Goal: Check status: Check status

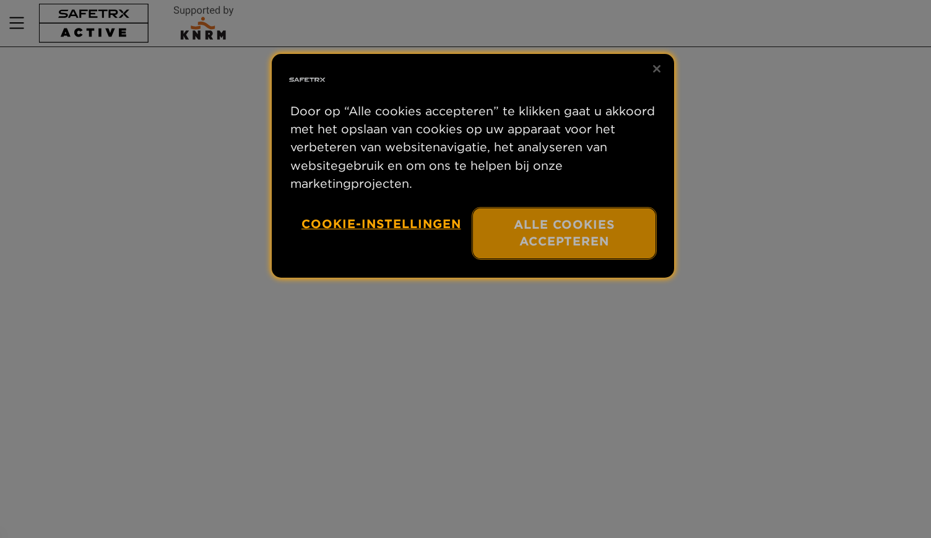
click at [544, 229] on button "Alle cookies accepteren" at bounding box center [564, 233] width 183 height 50
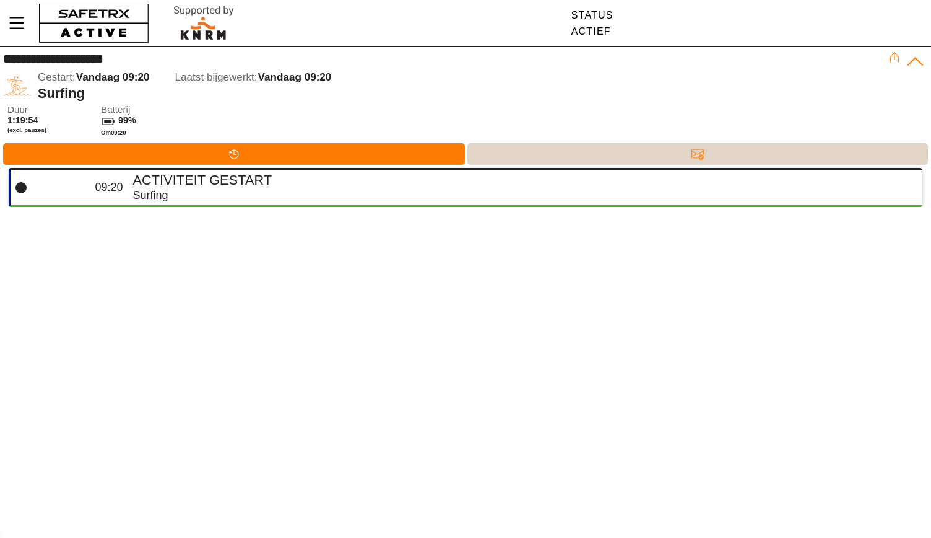
click at [674, 153] on div "Berichten" at bounding box center [698, 154] width 461 height 22
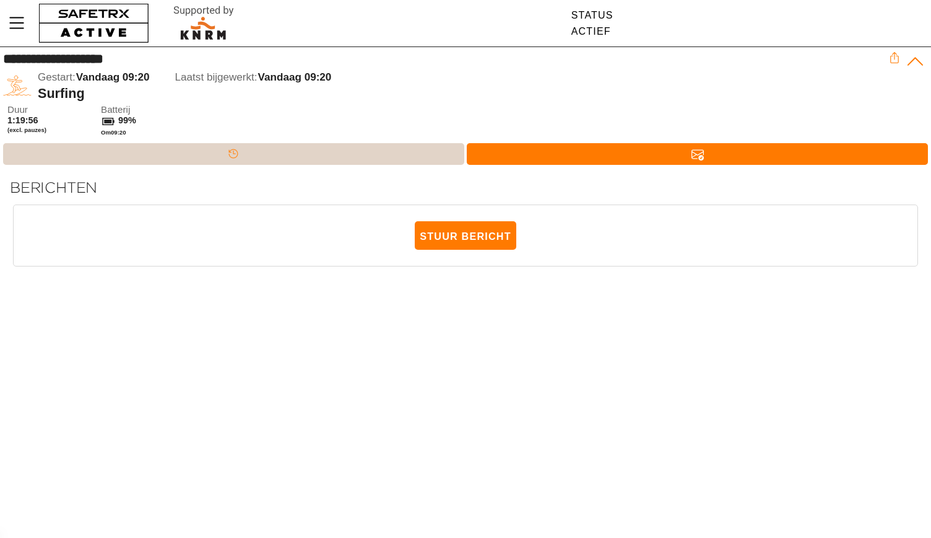
click at [285, 149] on div "Tijdlijn" at bounding box center [233, 154] width 461 height 22
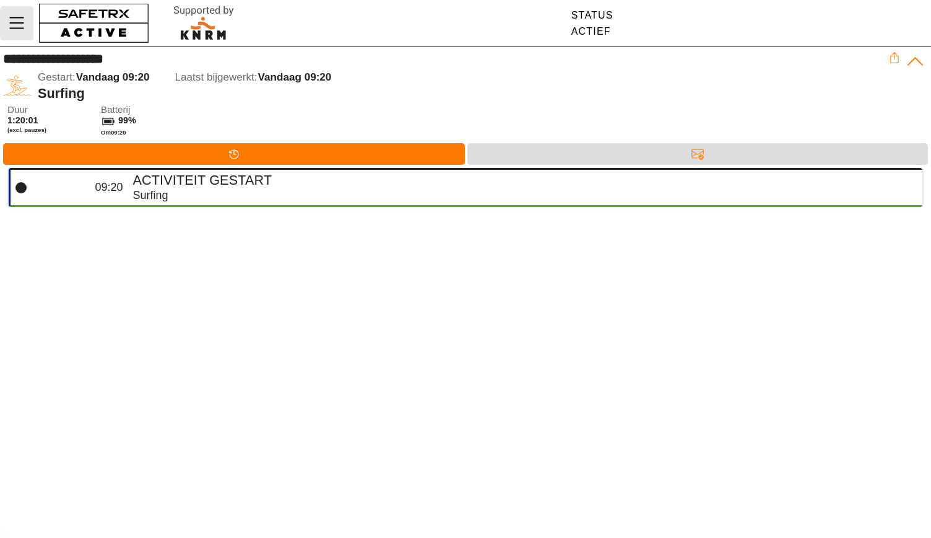
click at [17, 19] on icon "Menu" at bounding box center [16, 22] width 21 height 21
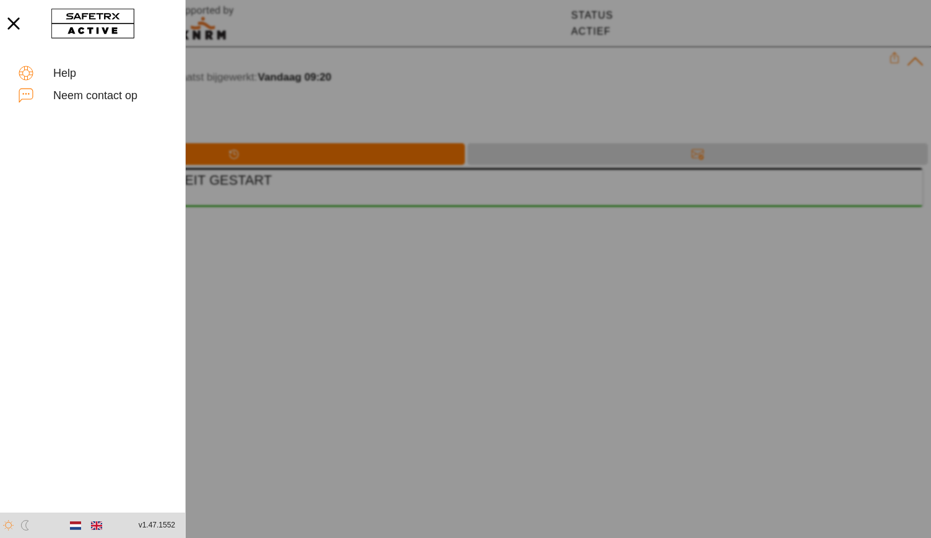
click at [491, 102] on div at bounding box center [465, 269] width 931 height 538
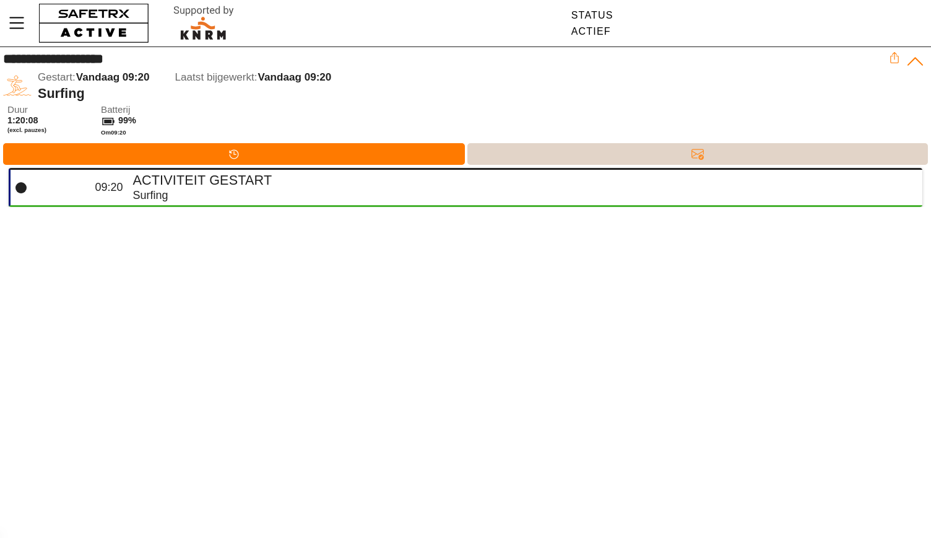
click at [688, 155] on div "Berichten" at bounding box center [698, 153] width 25 height 19
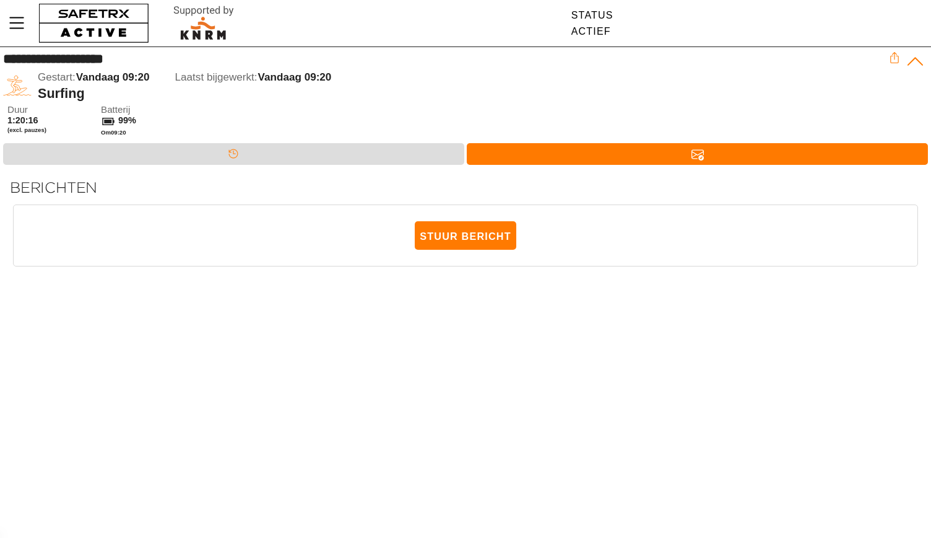
click at [299, 213] on div "Stuur bericht" at bounding box center [466, 230] width 904 height 50
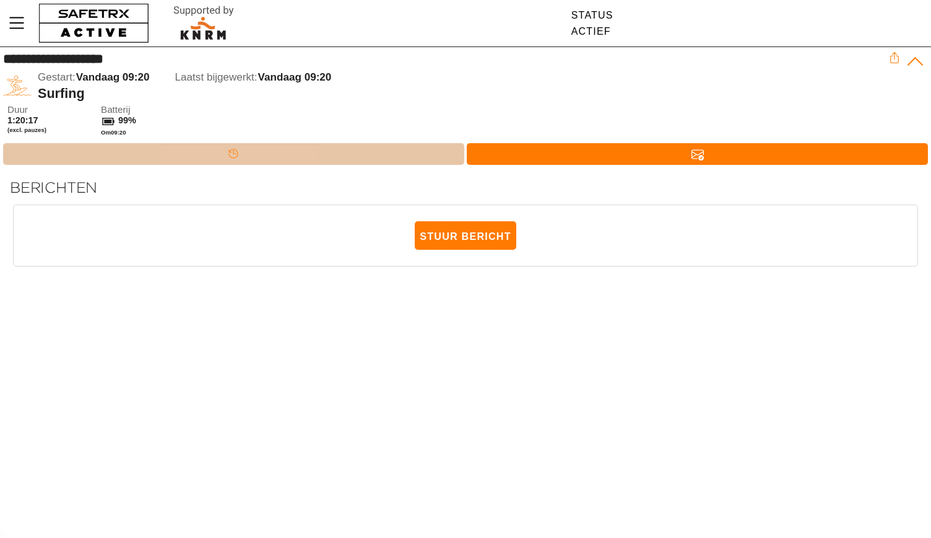
click at [266, 150] on div "Tijdlijn" at bounding box center [233, 154] width 461 height 22
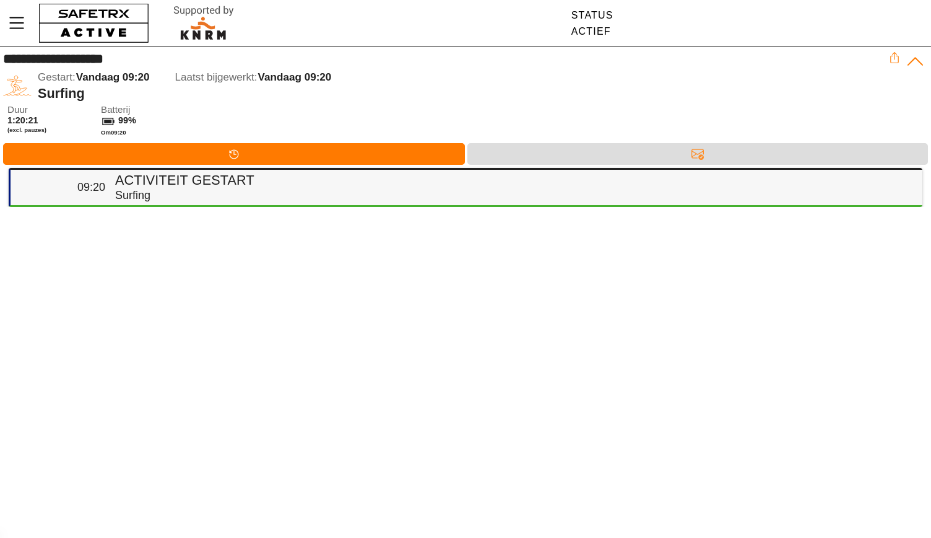
click at [235, 189] on div "Surfing" at bounding box center [514, 195] width 798 height 14
click at [253, 179] on h4 "Activiteit gestart" at bounding box center [514, 180] width 798 height 16
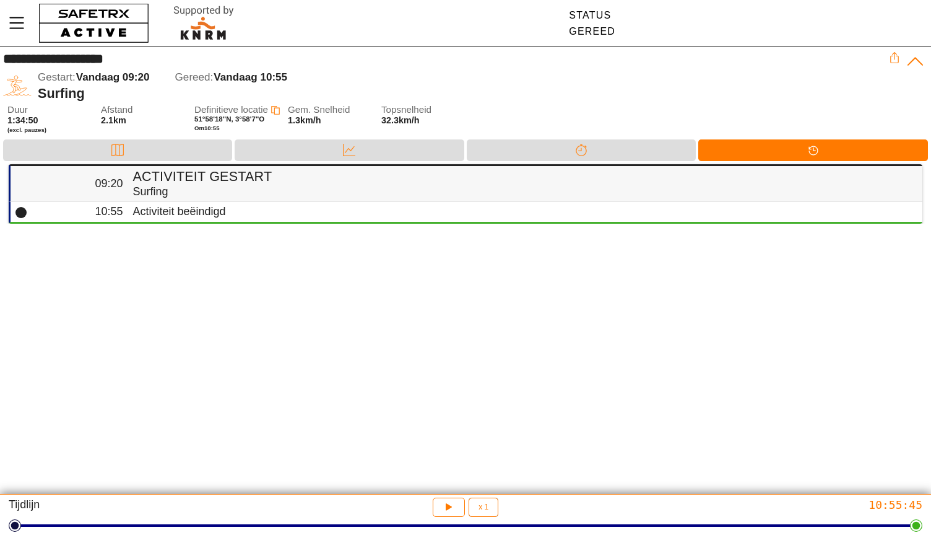
click at [242, 183] on h4 "Activiteit gestart" at bounding box center [523, 176] width 780 height 16
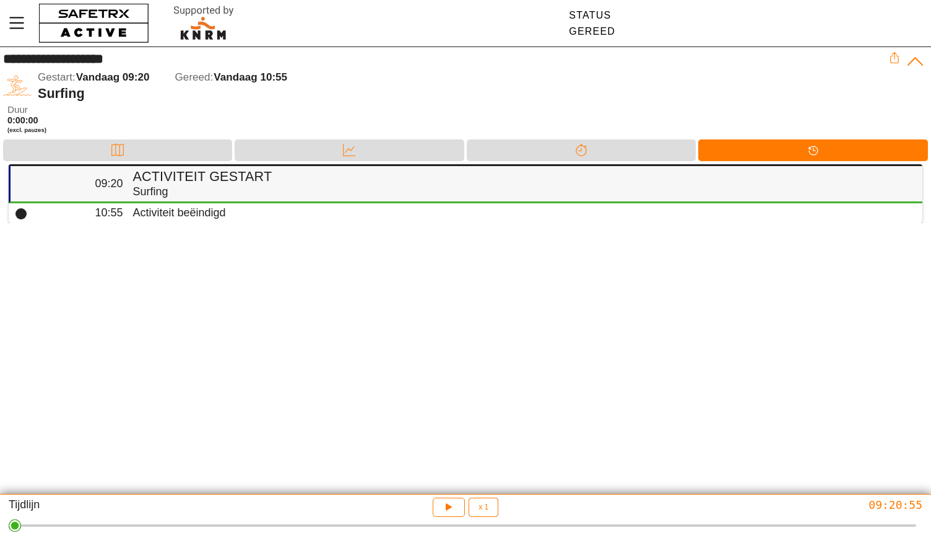
click at [242, 183] on h4 "Activiteit gestart" at bounding box center [523, 176] width 780 height 16
click at [354, 142] on div "Data" at bounding box center [349, 150] width 25 height 19
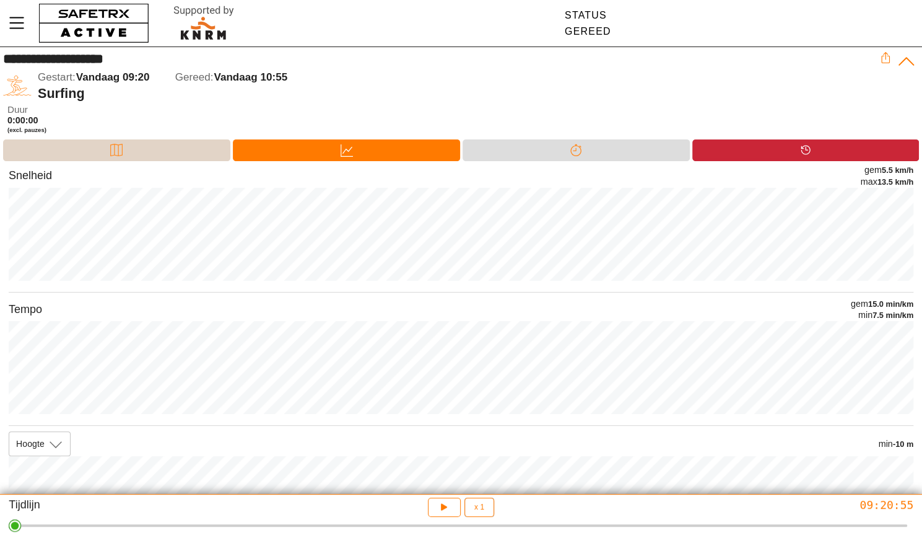
click at [181, 144] on div "Kaart" at bounding box center [116, 150] width 227 height 22
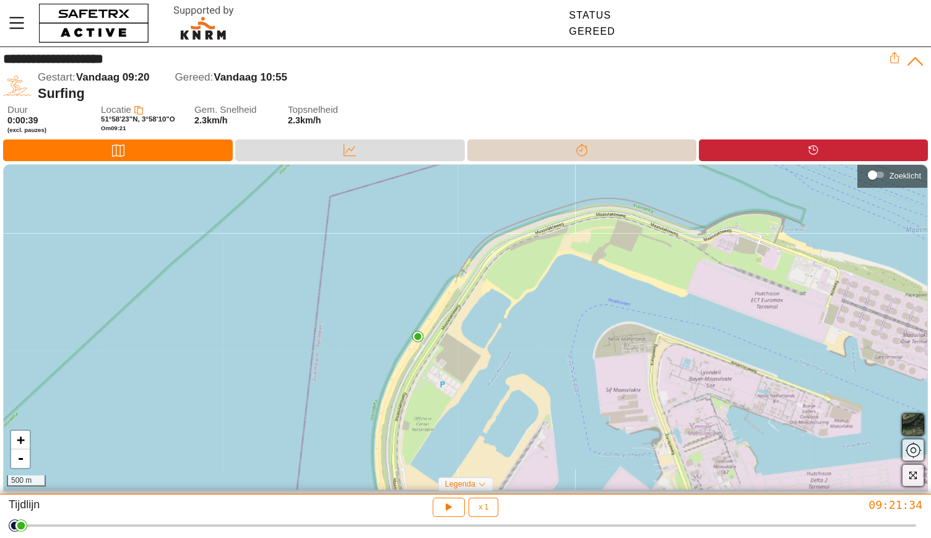
click at [594, 147] on div "Splitsen" at bounding box center [582, 150] width 25 height 19
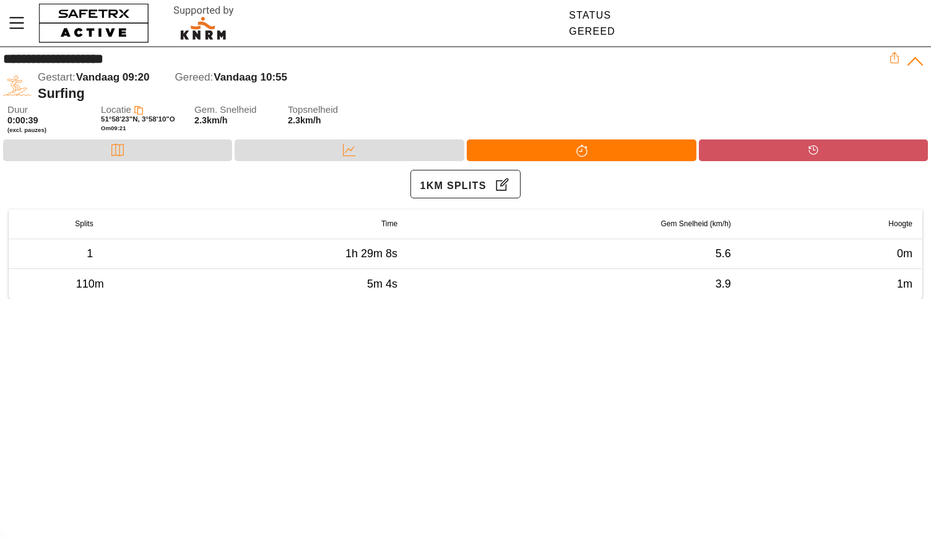
click at [776, 154] on div "Tijdlijn" at bounding box center [813, 150] width 229 height 22
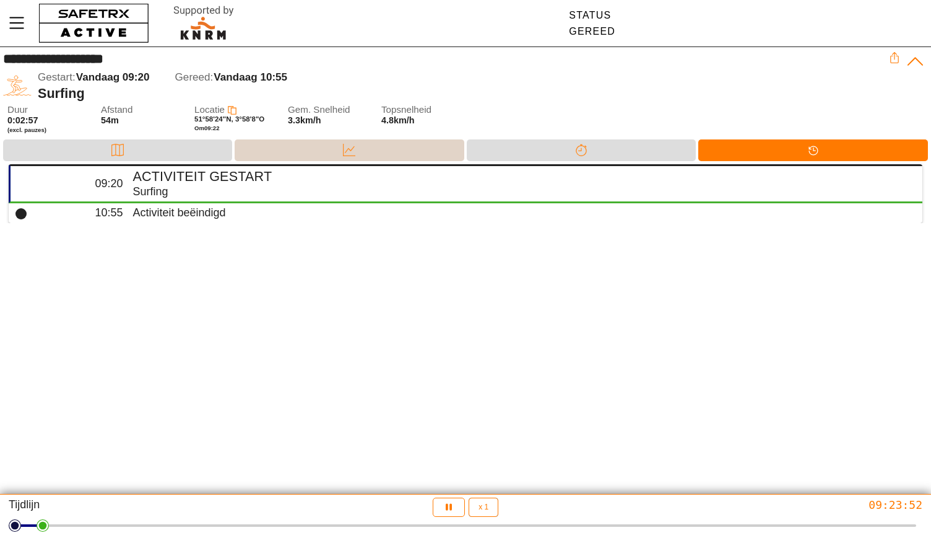
click at [364, 152] on div "Data" at bounding box center [349, 150] width 229 height 22
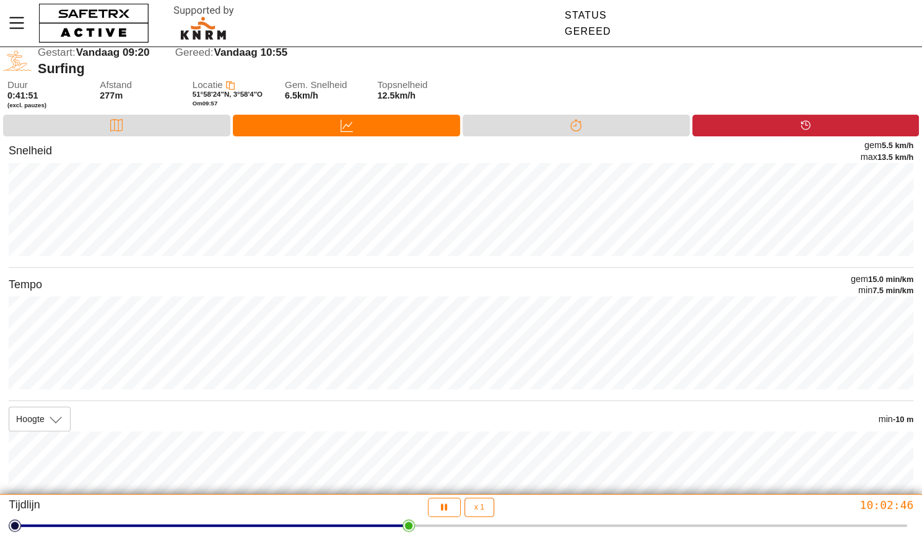
scroll to position [24, 0]
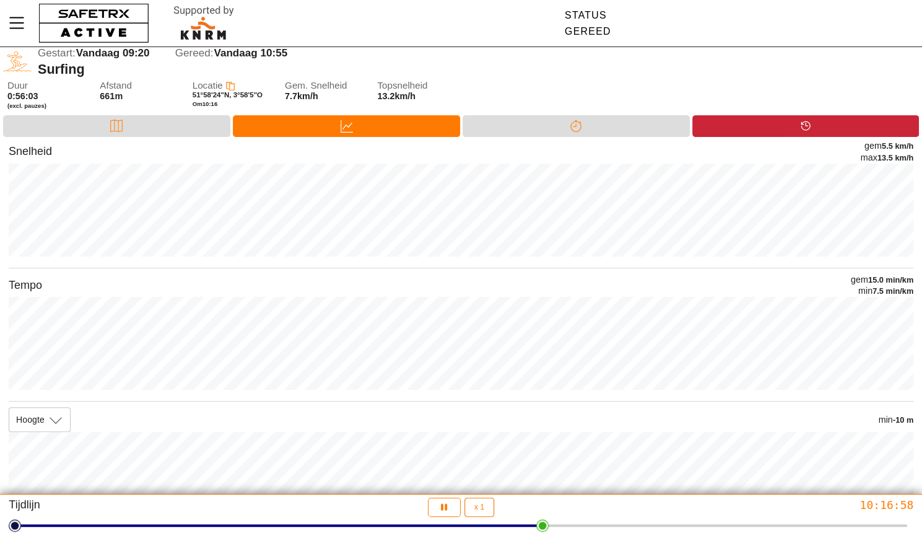
click at [218, 90] on div "Locatie 51°58'24"N, 3°58'5"O Om 10:16" at bounding box center [232, 98] width 79 height 35
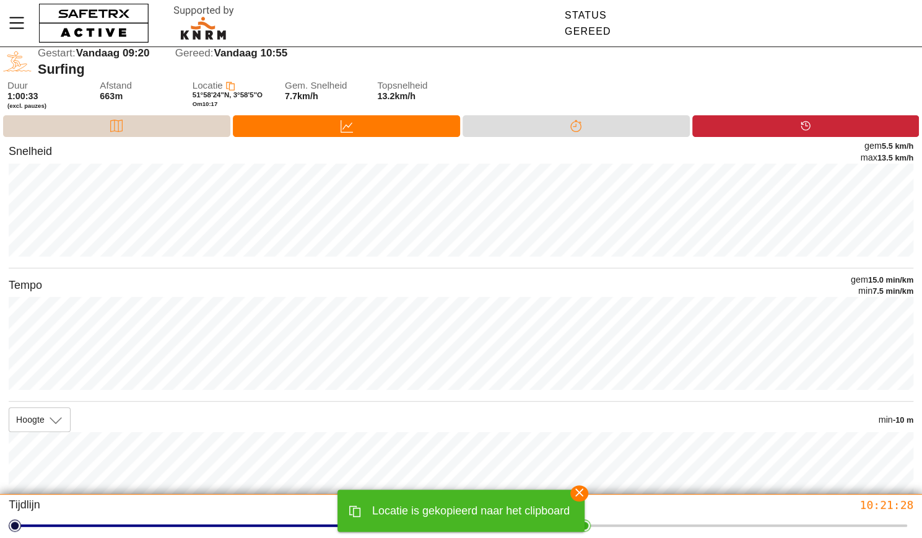
click at [144, 131] on div "Kaart" at bounding box center [116, 126] width 227 height 22
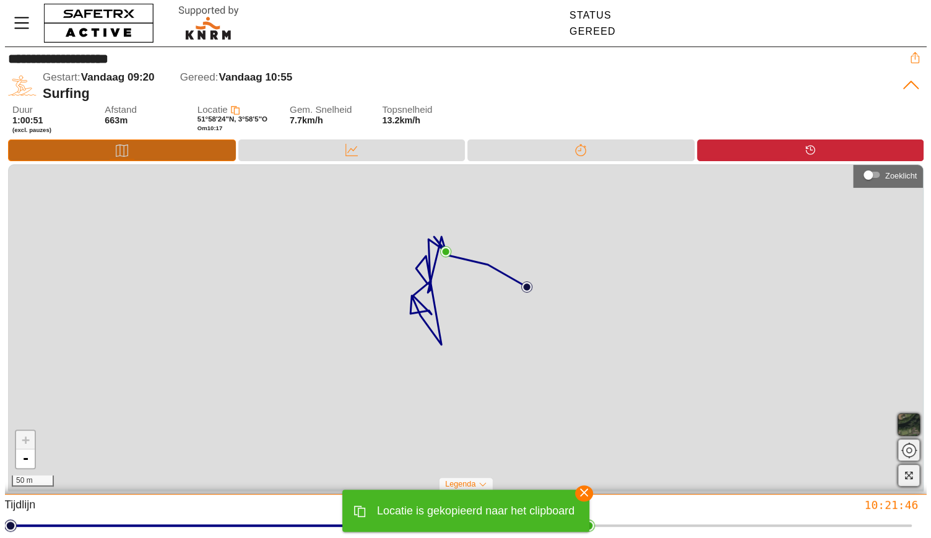
scroll to position [0, 0]
